Goal: Task Accomplishment & Management: Manage account settings

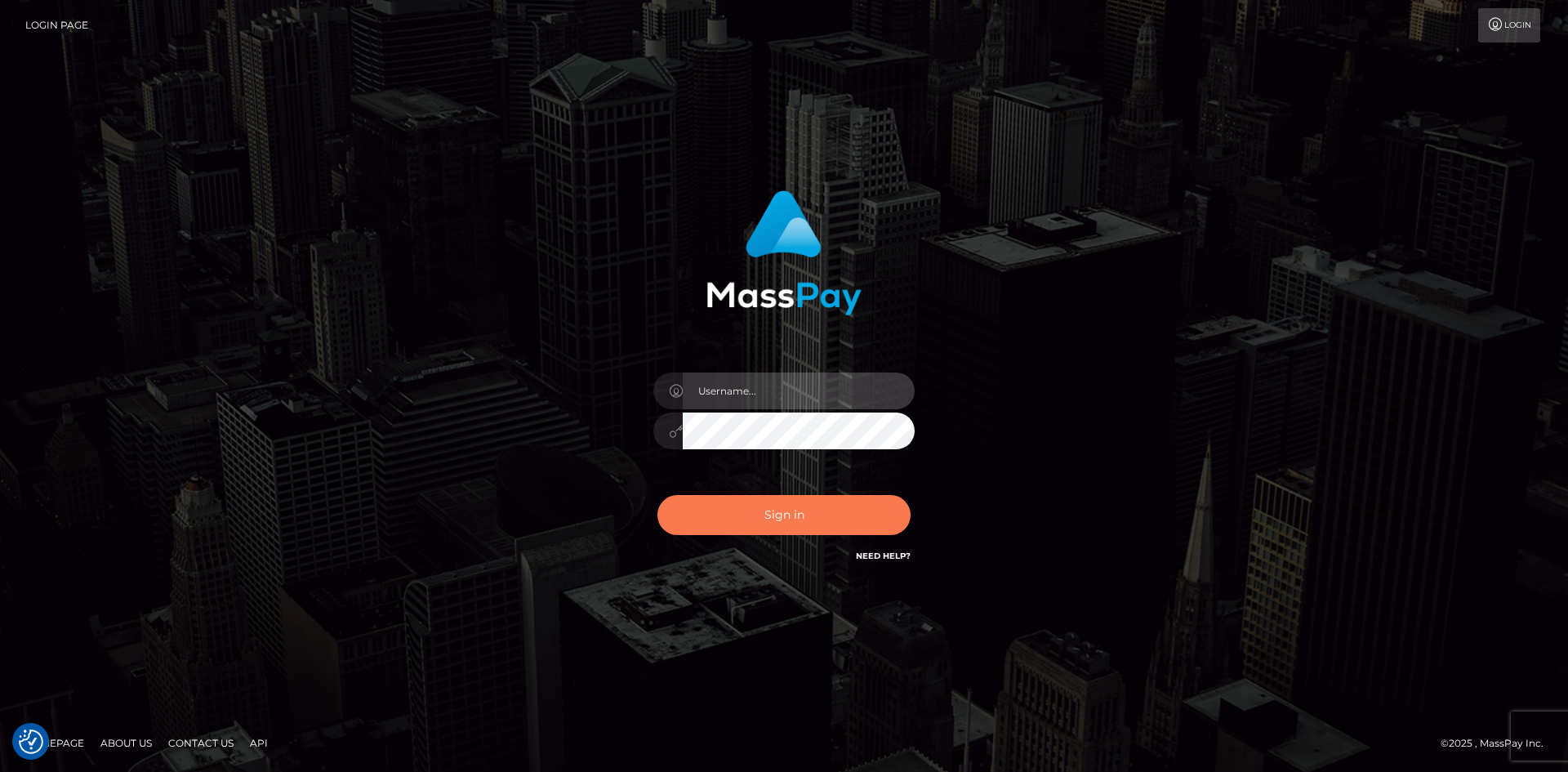
type input "Amy.Springer2"
click at [730, 517] on button "Sign in" at bounding box center [784, 515] width 253 height 40
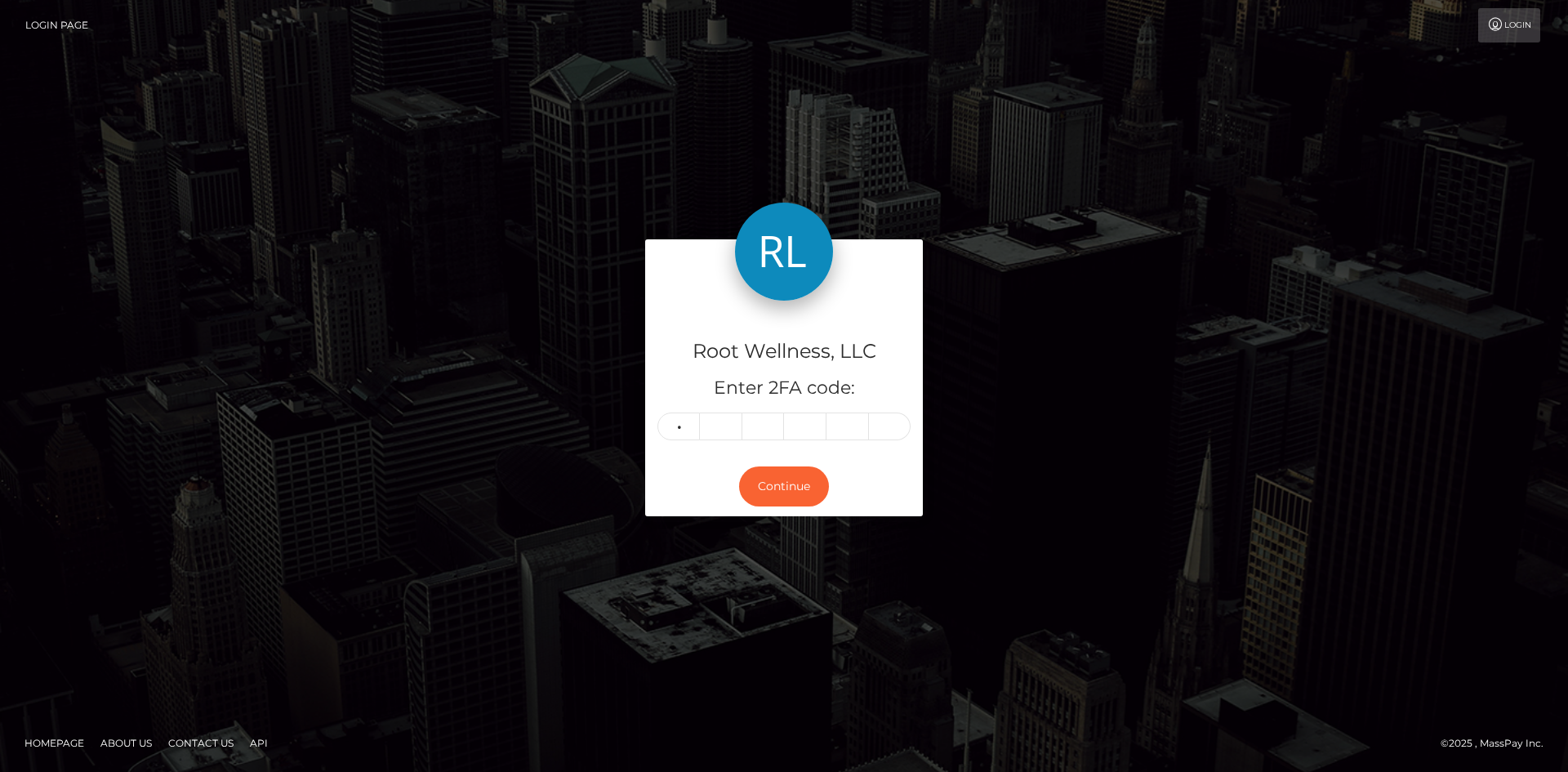
type input "8"
type input "6"
type input "9"
type input "6"
type input "3"
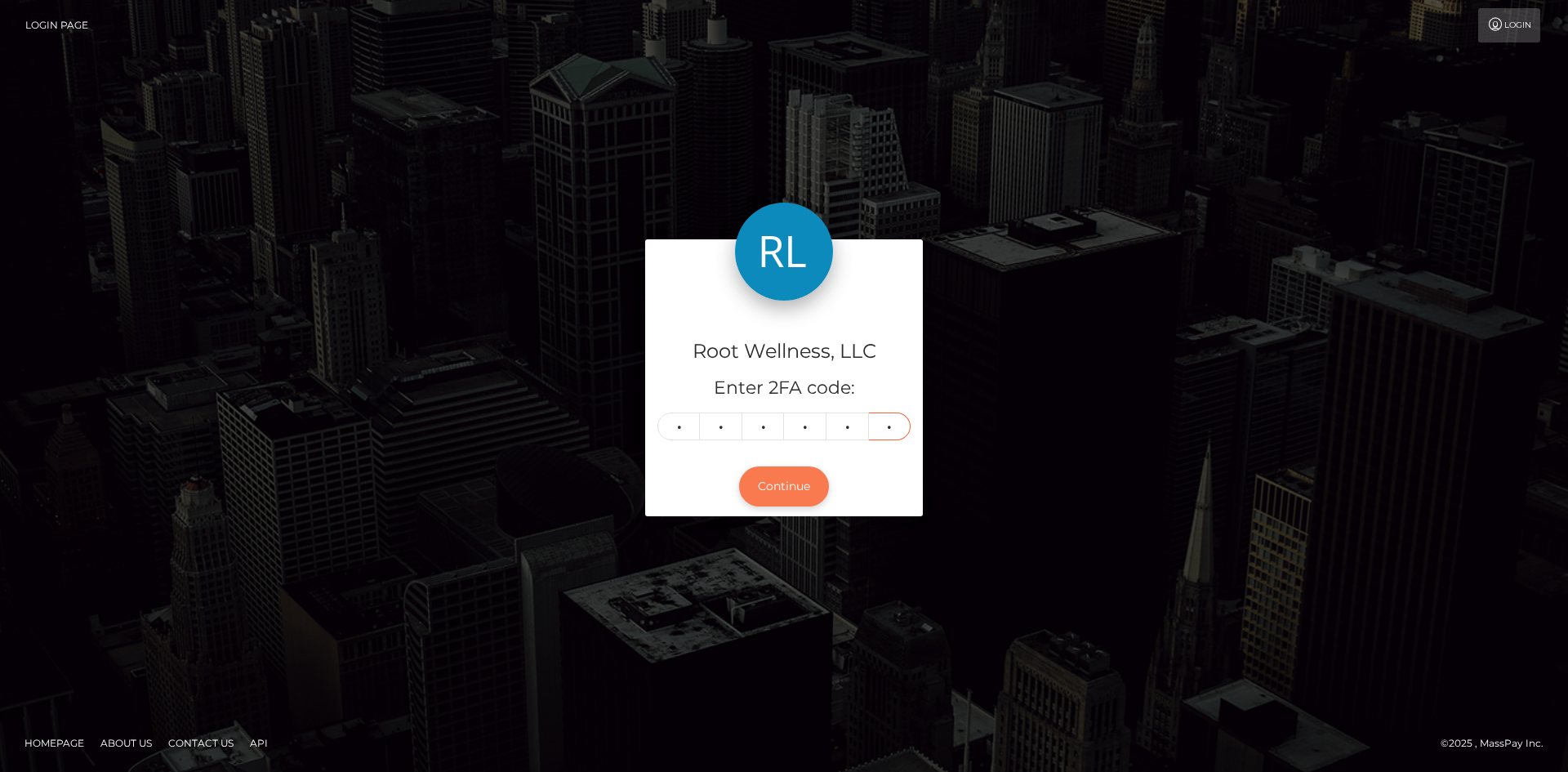
type input "1"
click at [789, 481] on button "Continue" at bounding box center [784, 486] width 90 height 40
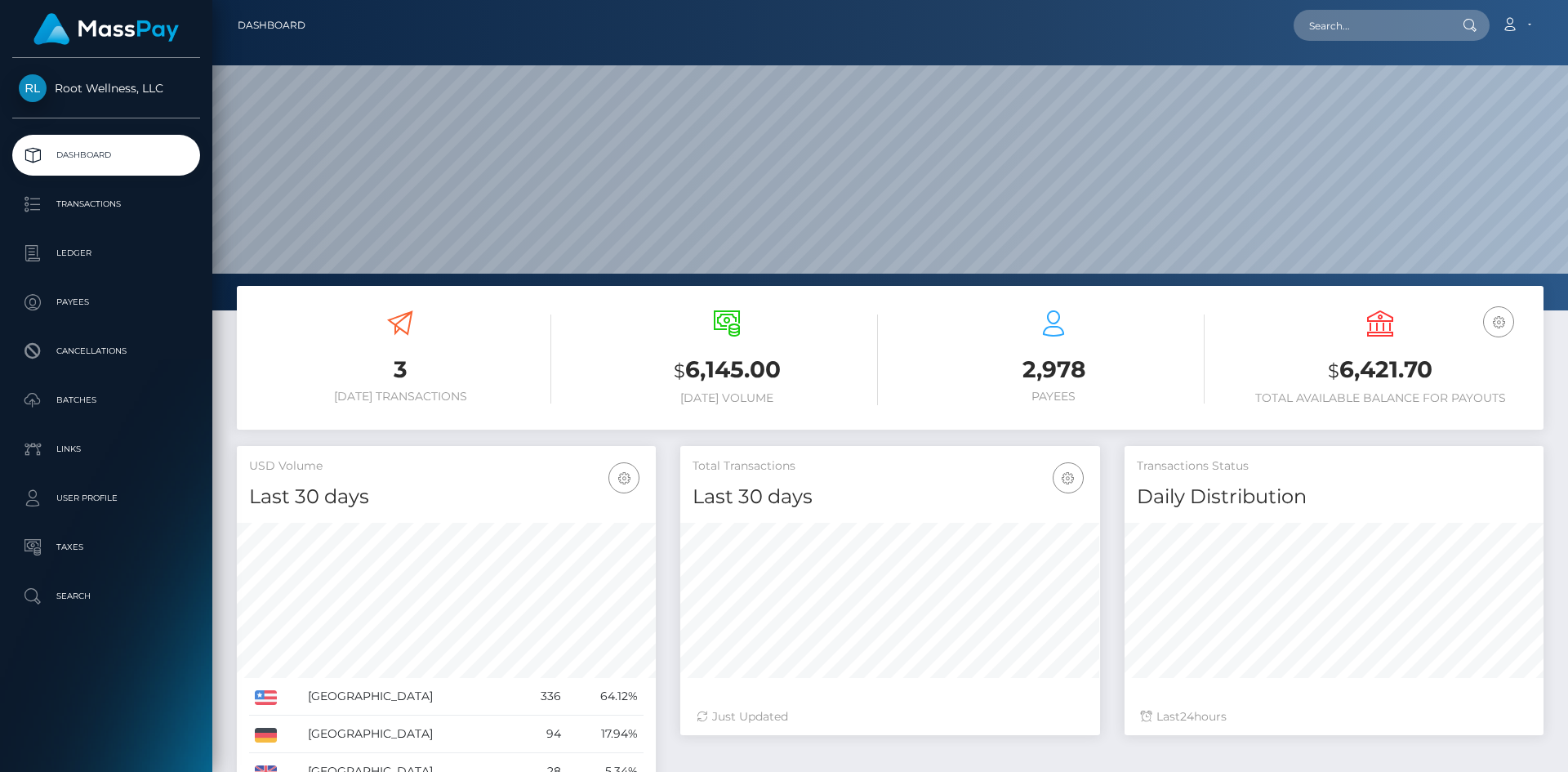
scroll to position [290, 420]
click at [61, 392] on p "Batches" at bounding box center [107, 400] width 175 height 24
